Goal: Task Accomplishment & Management: Manage account settings

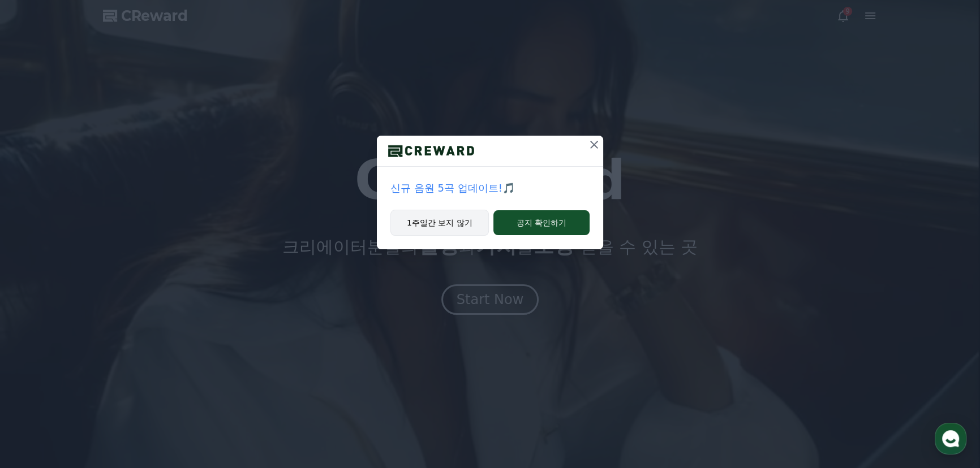
click at [437, 236] on button "1주일간 보지 않기" at bounding box center [439, 223] width 98 height 26
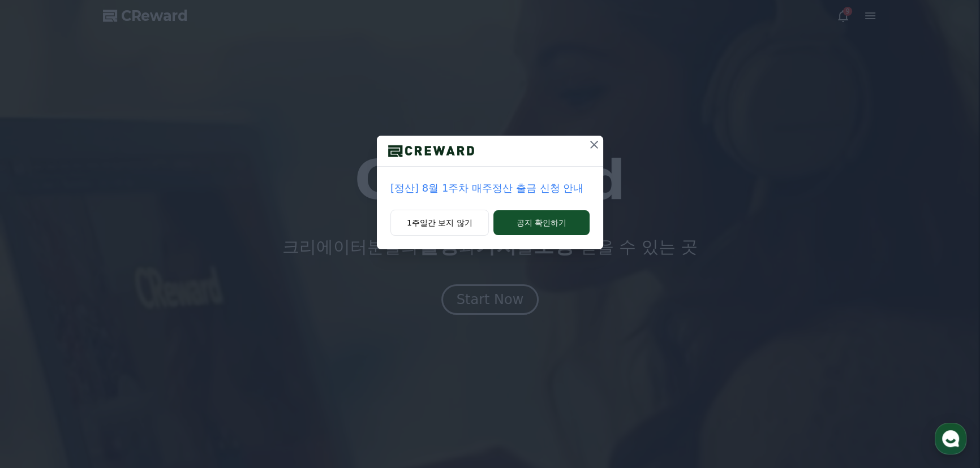
click at [601, 152] on icon at bounding box center [594, 145] width 14 height 14
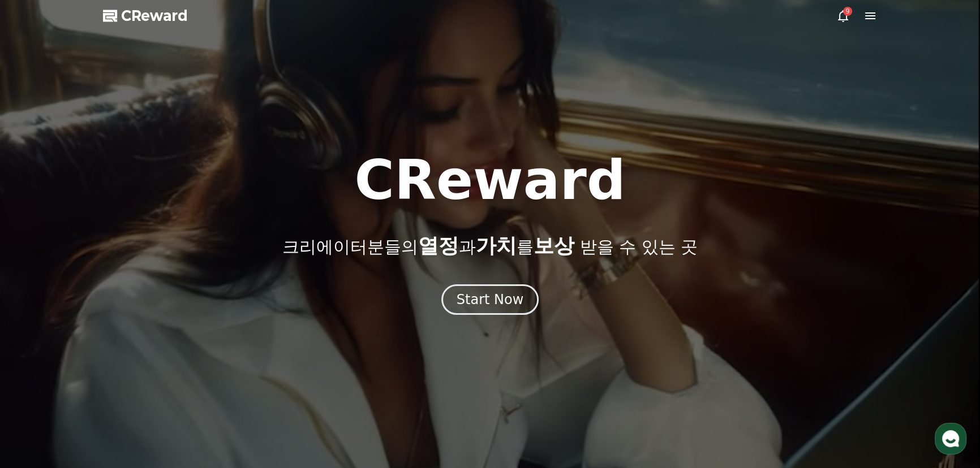
click at [843, 15] on div "9" at bounding box center [847, 11] width 9 height 9
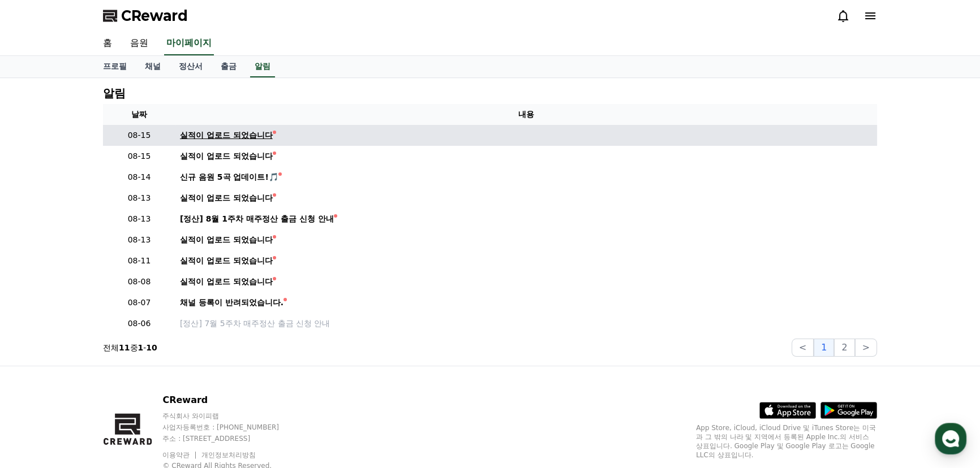
click at [273, 141] on div "실적이 업로드 되었습니다" at bounding box center [226, 136] width 93 height 12
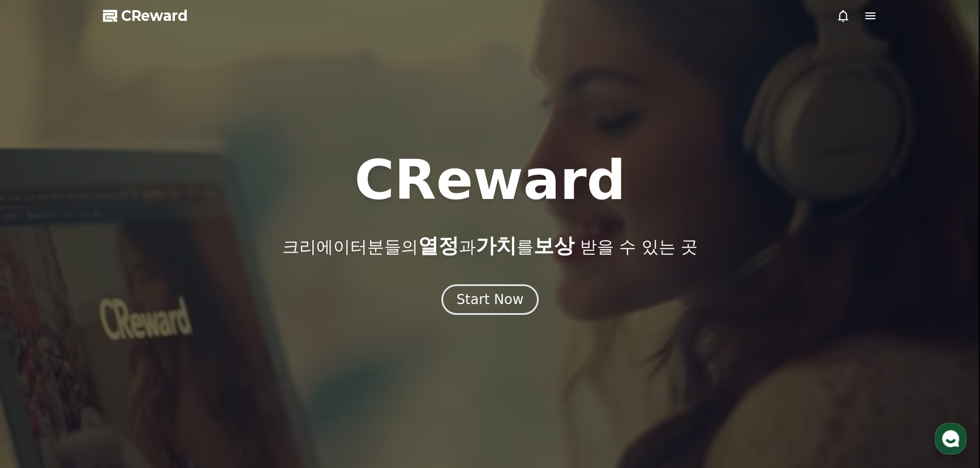
click at [871, 17] on icon at bounding box center [870, 15] width 10 height 7
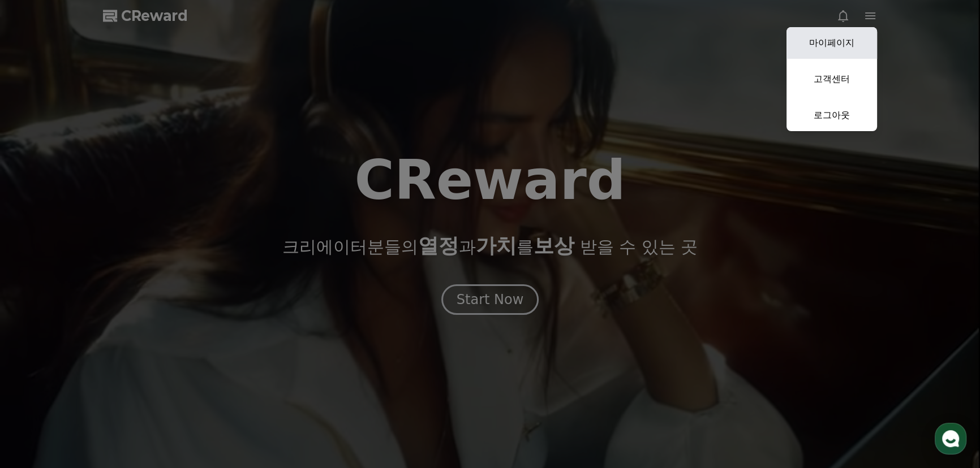
click at [826, 52] on link "마이페이지" at bounding box center [831, 43] width 90 height 32
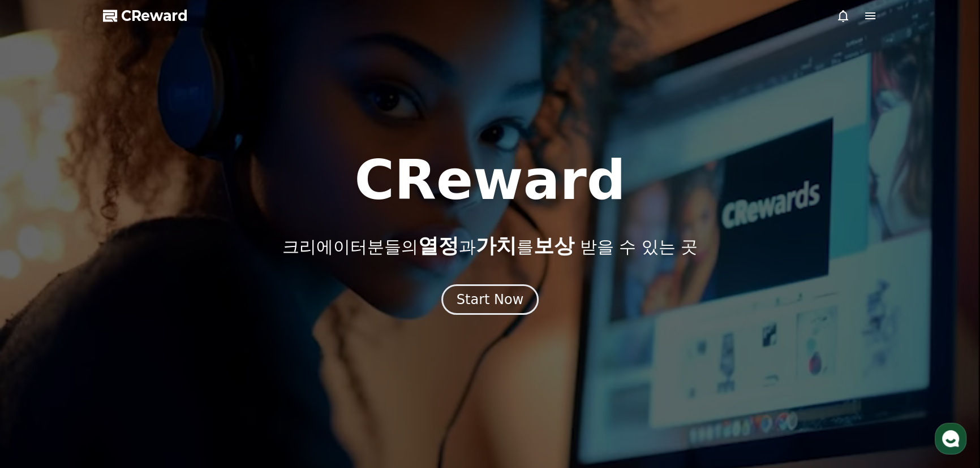
select select "**********"
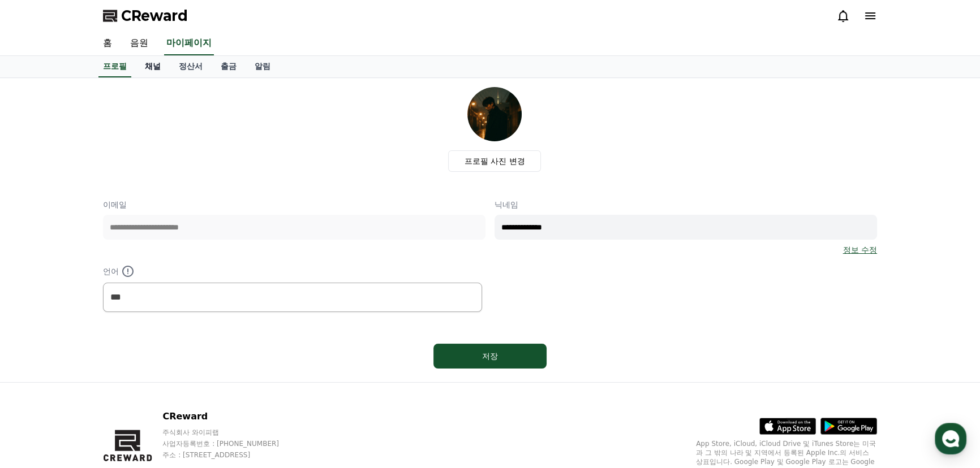
click at [170, 77] on link "채널" at bounding box center [153, 66] width 34 height 21
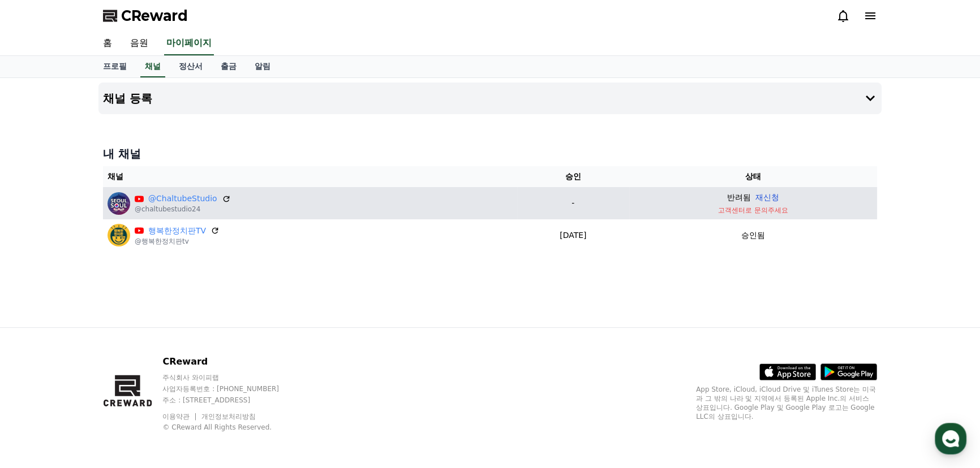
click at [768, 204] on button "재신청" at bounding box center [767, 198] width 24 height 12
